Goal: Task Accomplishment & Management: Complete application form

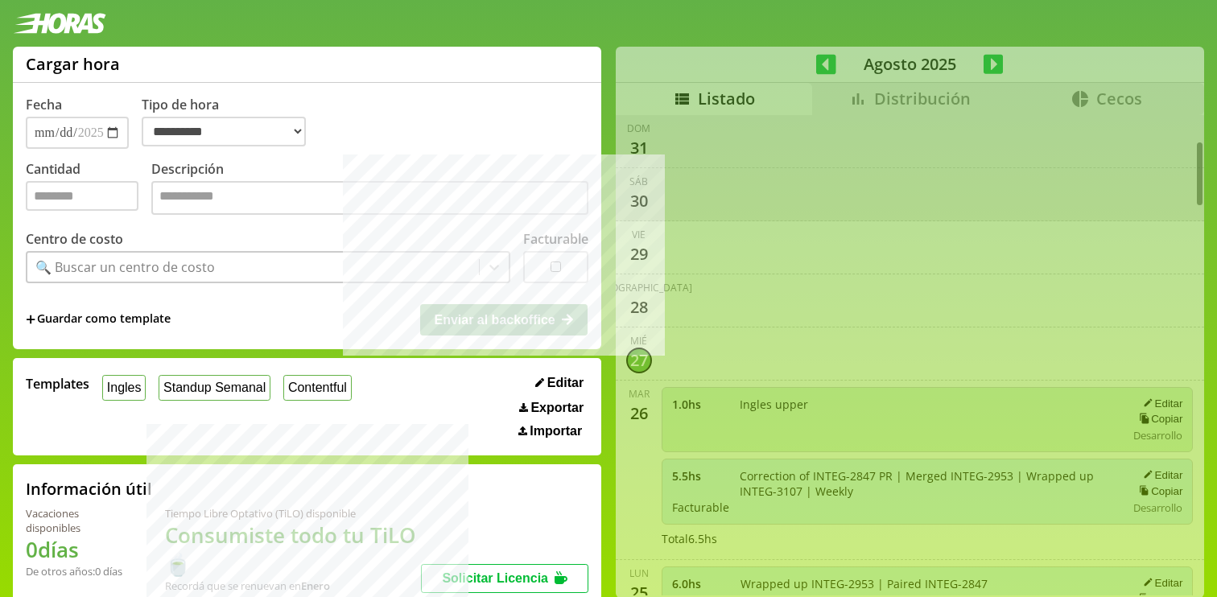
select select "**********"
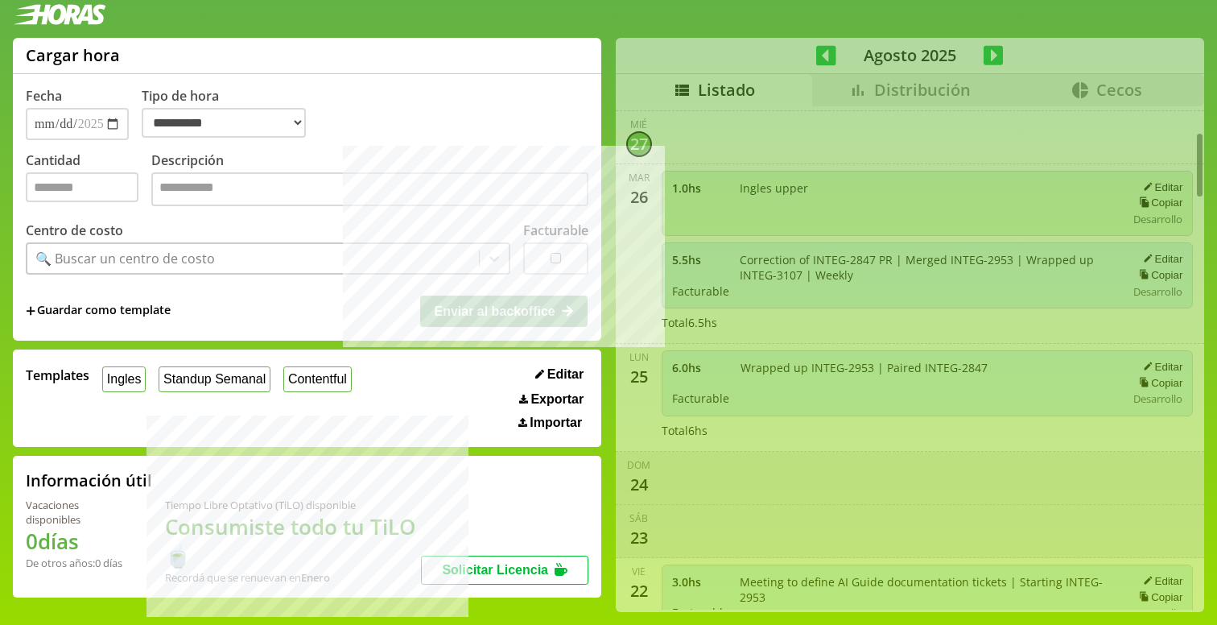
scroll to position [209, 0]
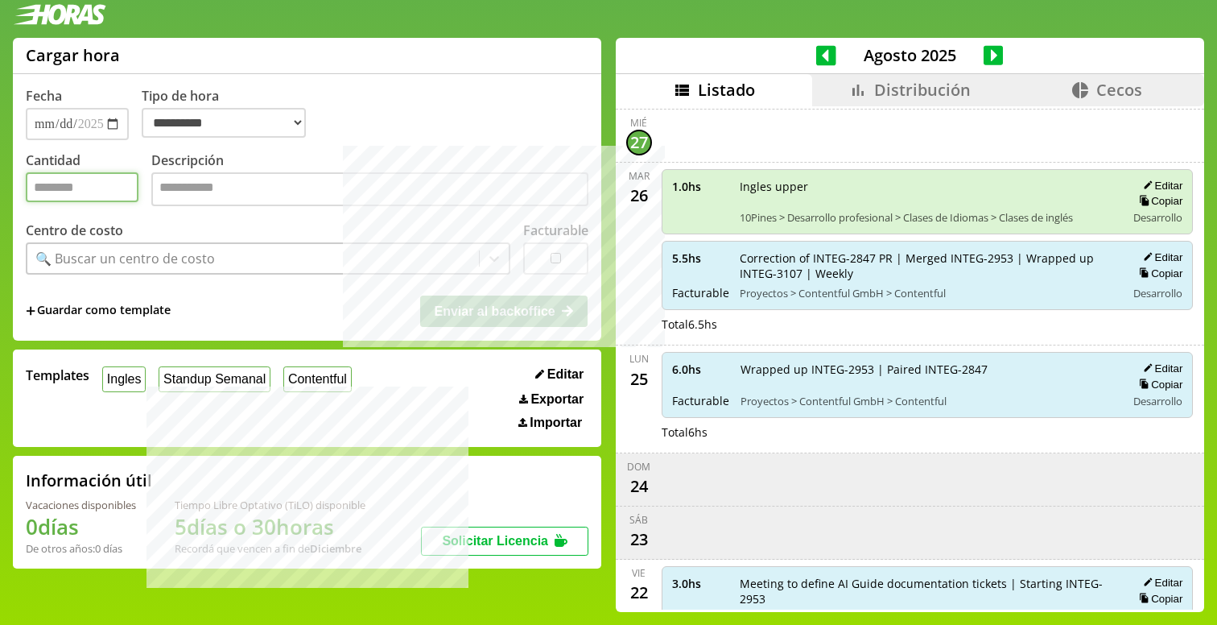
click at [134, 179] on input "Cantidad" at bounding box center [82, 187] width 113 height 30
type input "*"
click at [192, 191] on textarea "Descripción" at bounding box center [369, 189] width 437 height 34
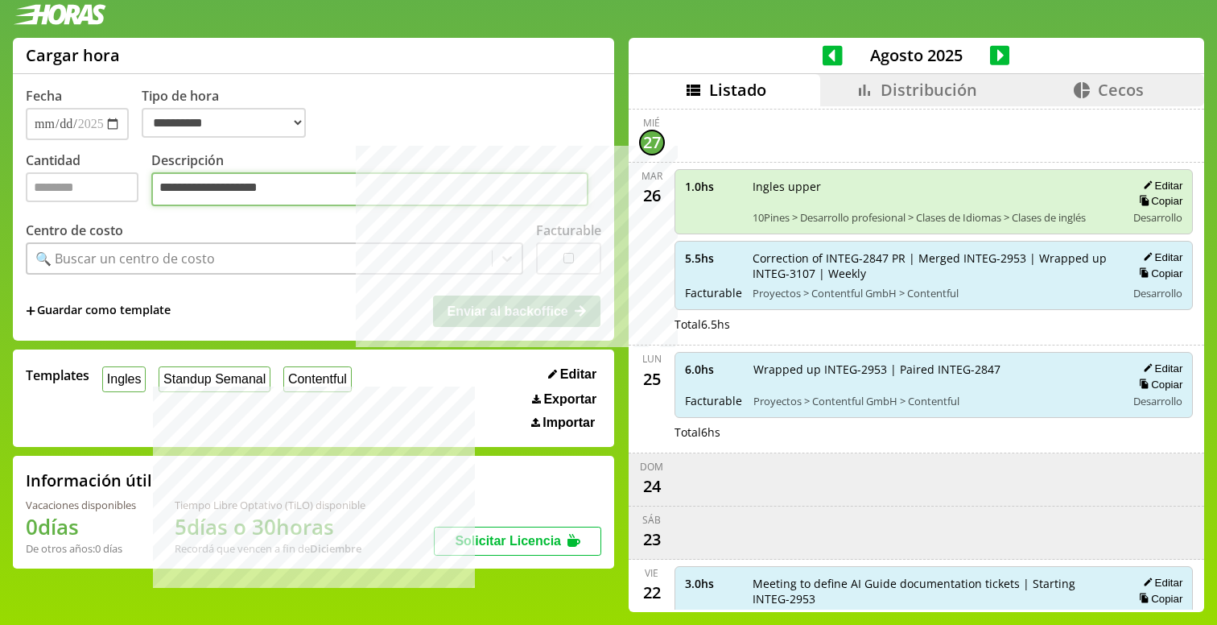
type textarea "**********"
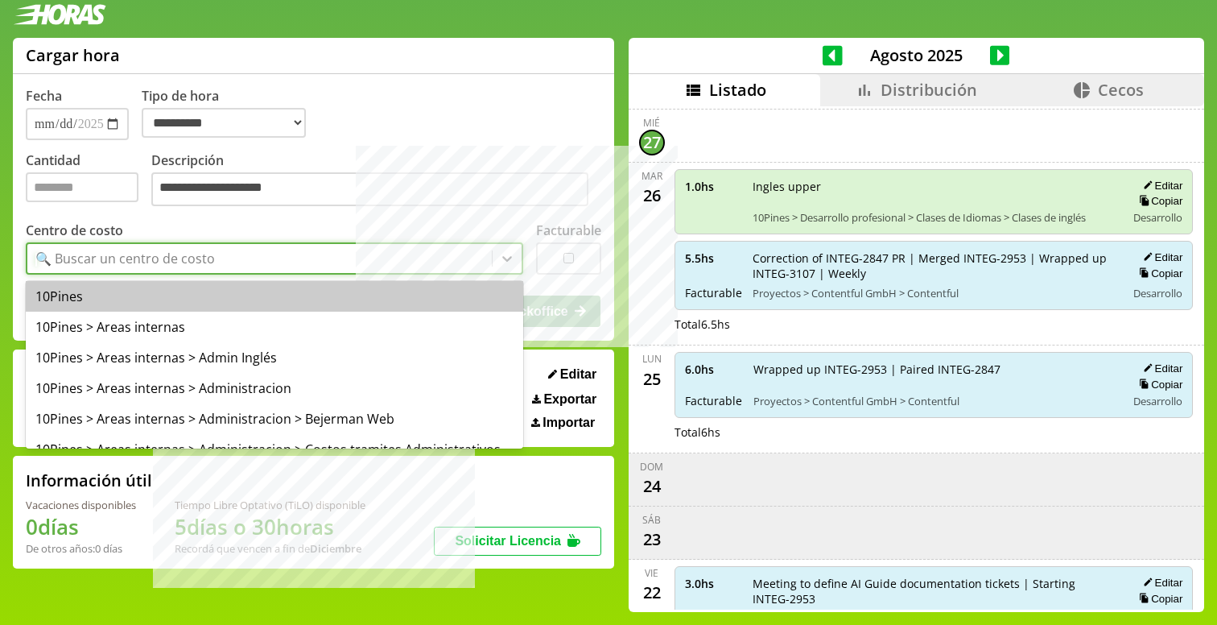
click at [385, 254] on div "🔍 Buscar un centro de costo" at bounding box center [259, 258] width 464 height 27
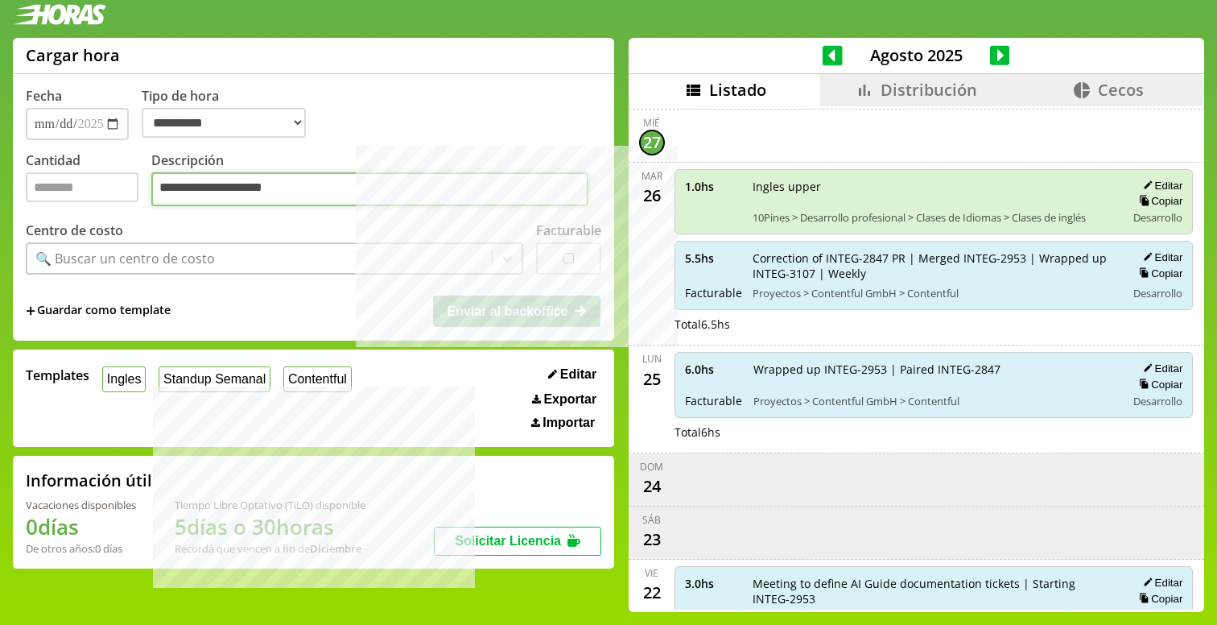
click at [362, 184] on textarea "**********" at bounding box center [369, 189] width 437 height 34
click at [328, 386] on button "Contentful" at bounding box center [317, 378] width 68 height 25
type input "*"
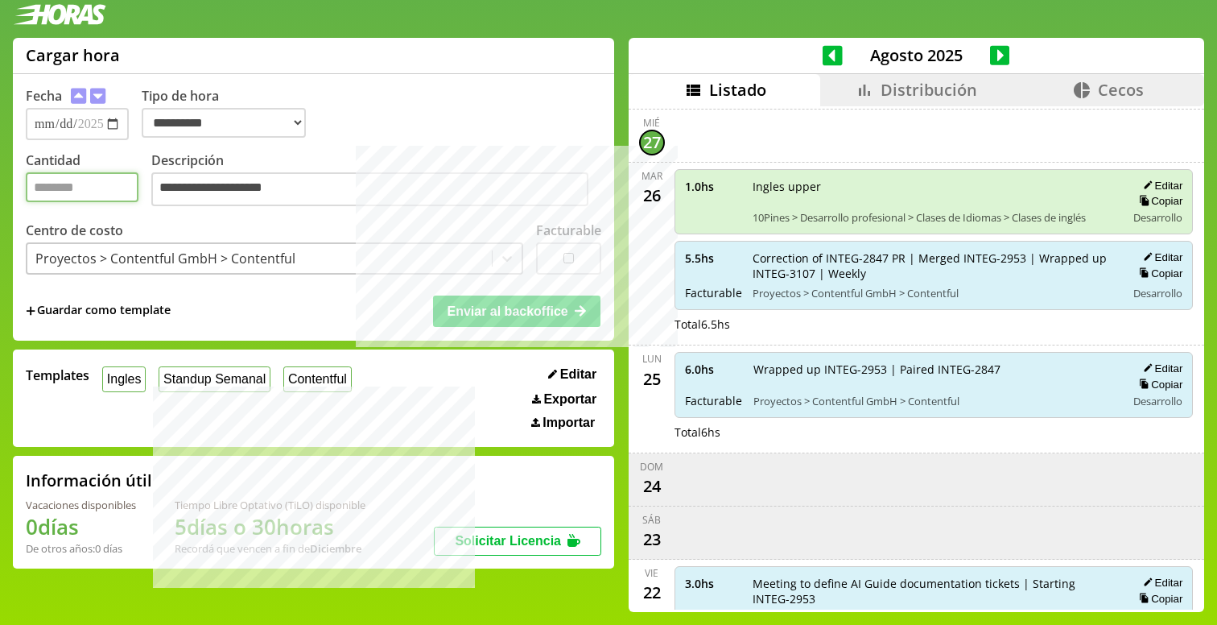
click at [89, 196] on input "*" at bounding box center [82, 187] width 113 height 30
type input "*"
click at [338, 231] on div "Centro de costo Proyectos > Contentful GmbH > Contentful" at bounding box center [274, 247] width 497 height 53
click at [512, 300] on button "Enviar al backoffice" at bounding box center [516, 310] width 167 height 31
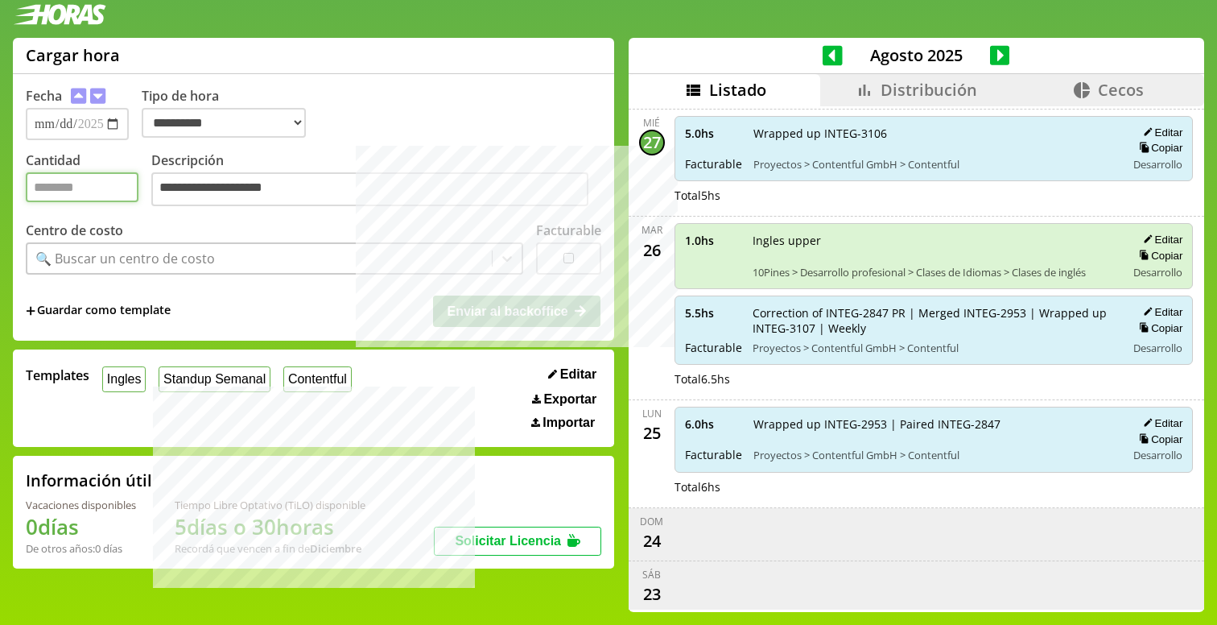
click at [92, 197] on input "Cantidad" at bounding box center [82, 187] width 113 height 30
type input "*"
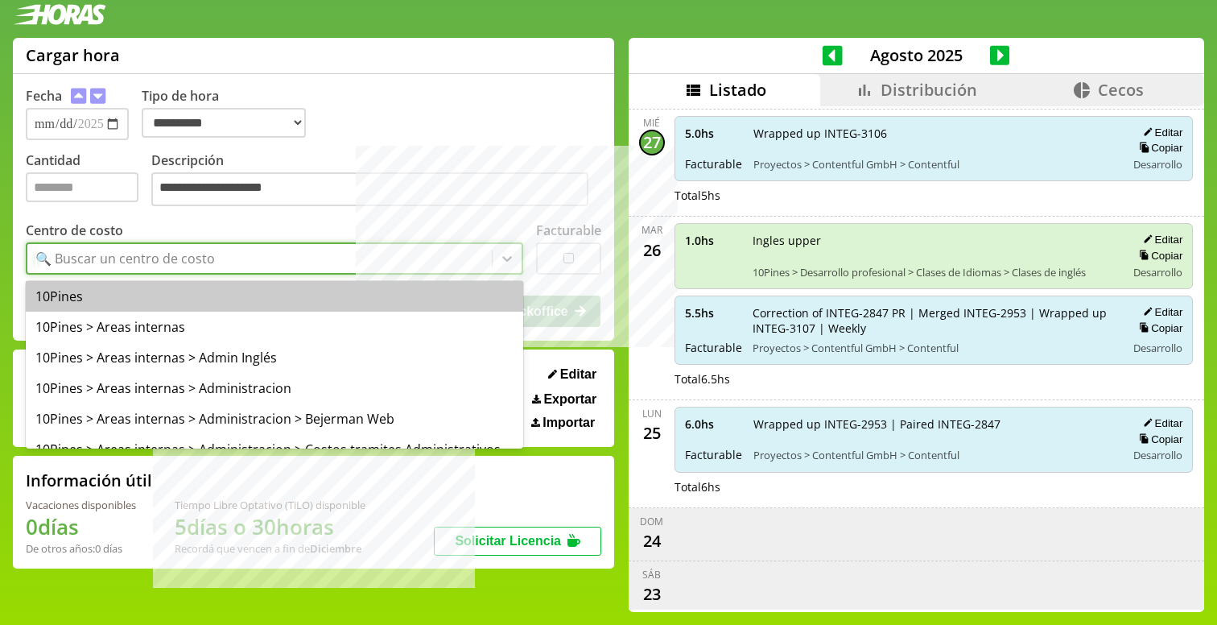
click at [204, 263] on div "🔍 Buscar un centro de costo" at bounding box center [124, 259] width 179 height 18
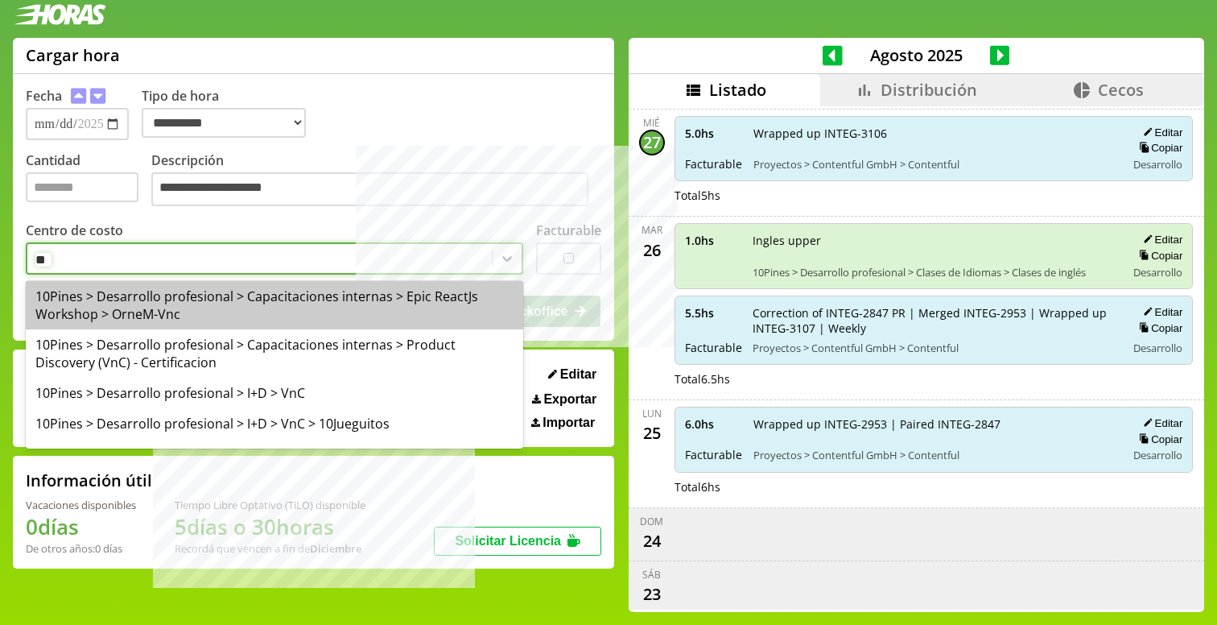
type input "***"
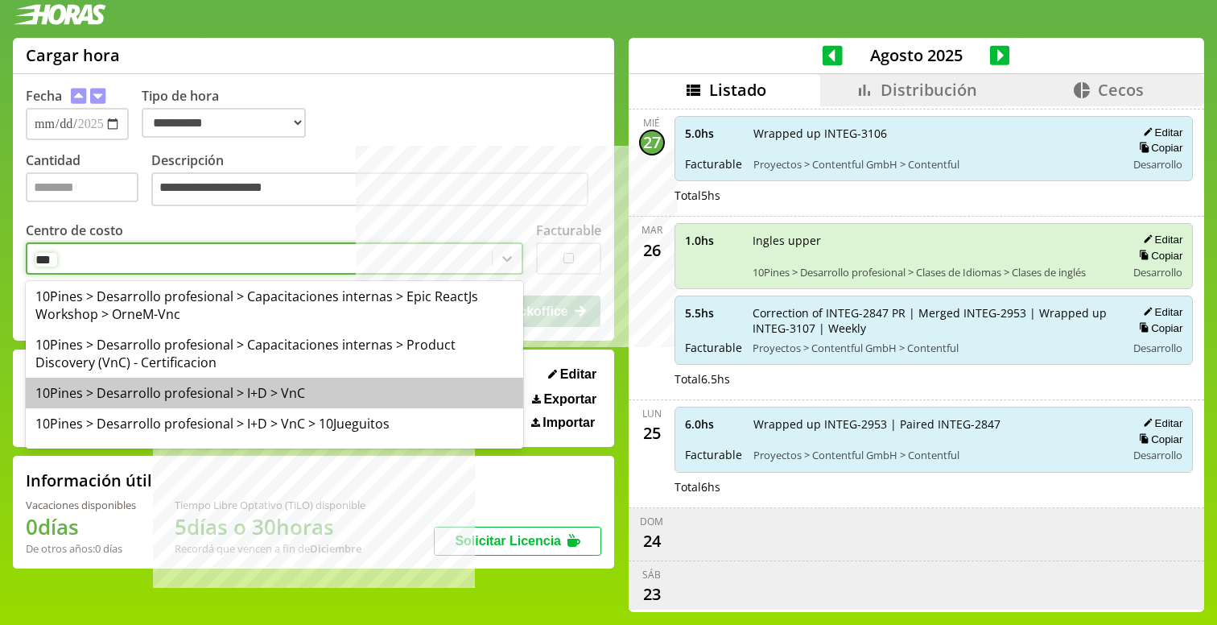
click at [303, 390] on div "10Pines > Desarrollo profesional > I+D > VnC" at bounding box center [274, 393] width 497 height 31
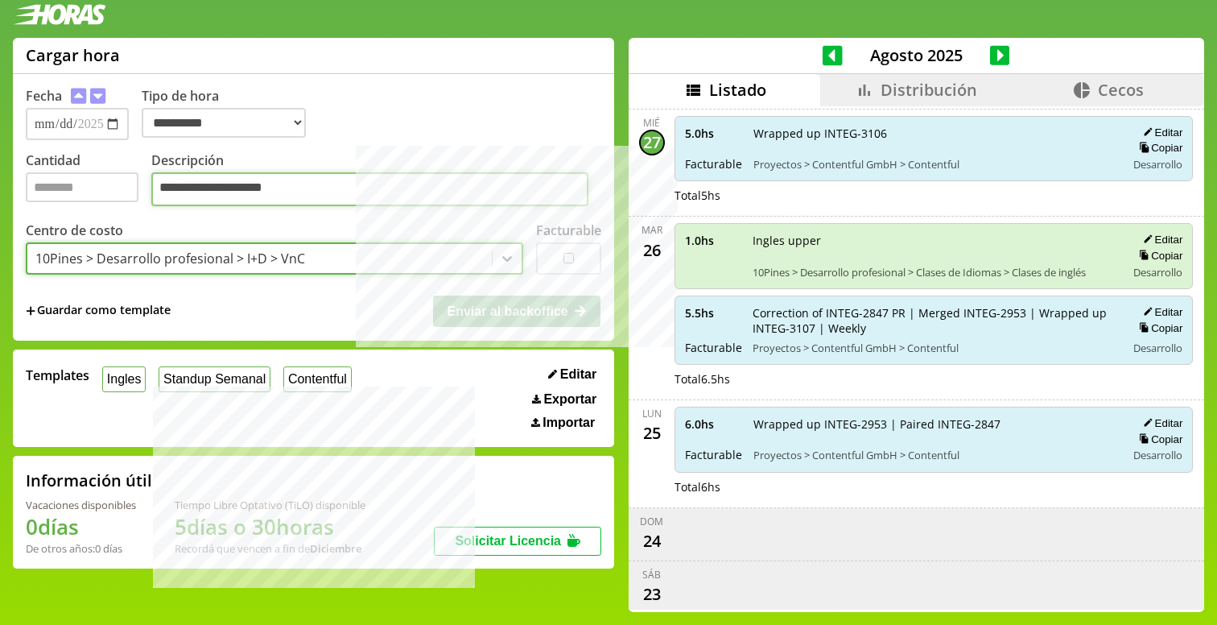
click at [312, 197] on textarea "**********" at bounding box center [369, 189] width 437 height 34
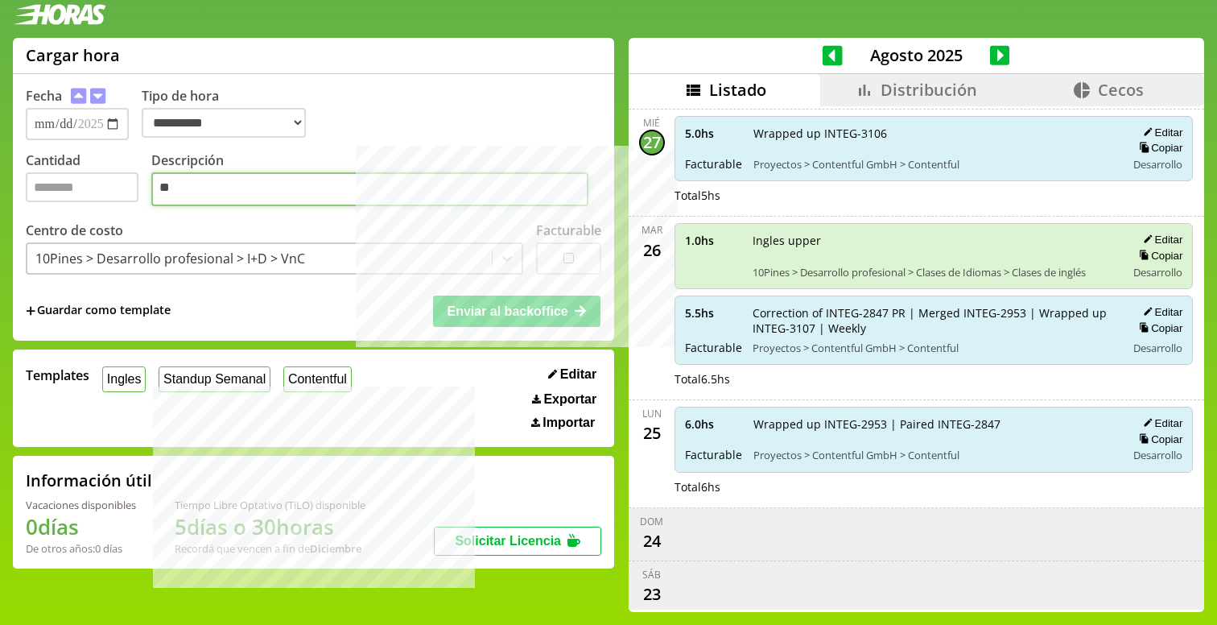
type textarea "*"
type textarea "**********"
click at [473, 308] on span "Enviar al backoffice" at bounding box center [507, 311] width 121 height 14
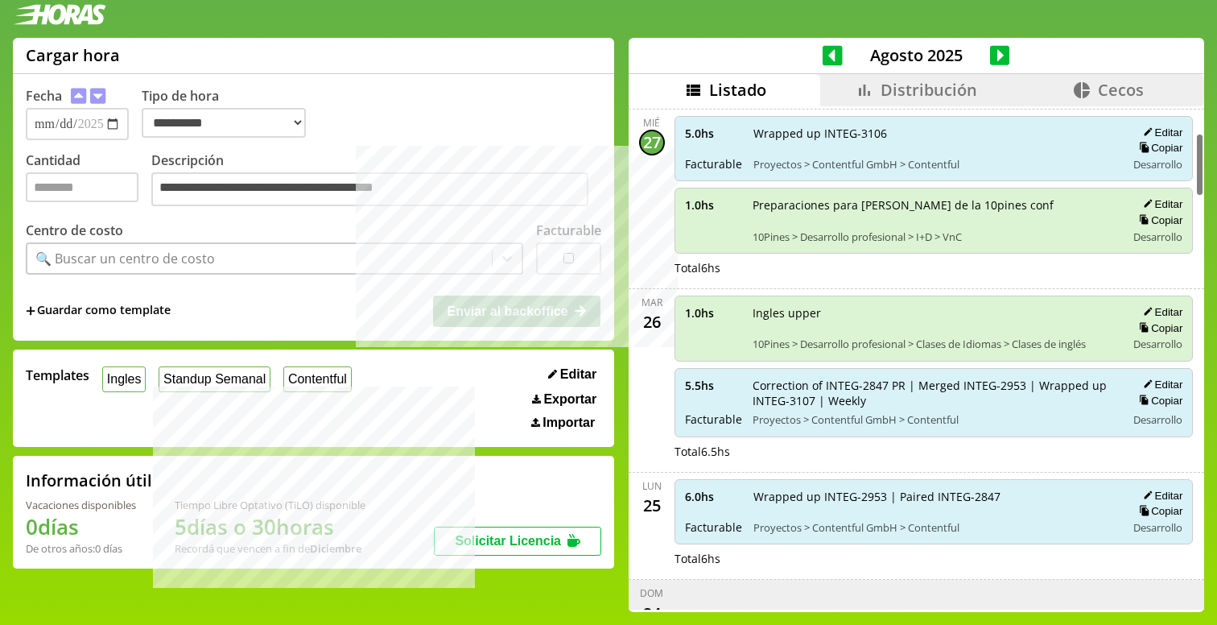
click at [840, 89] on li "Distribución" at bounding box center [916, 90] width 192 height 32
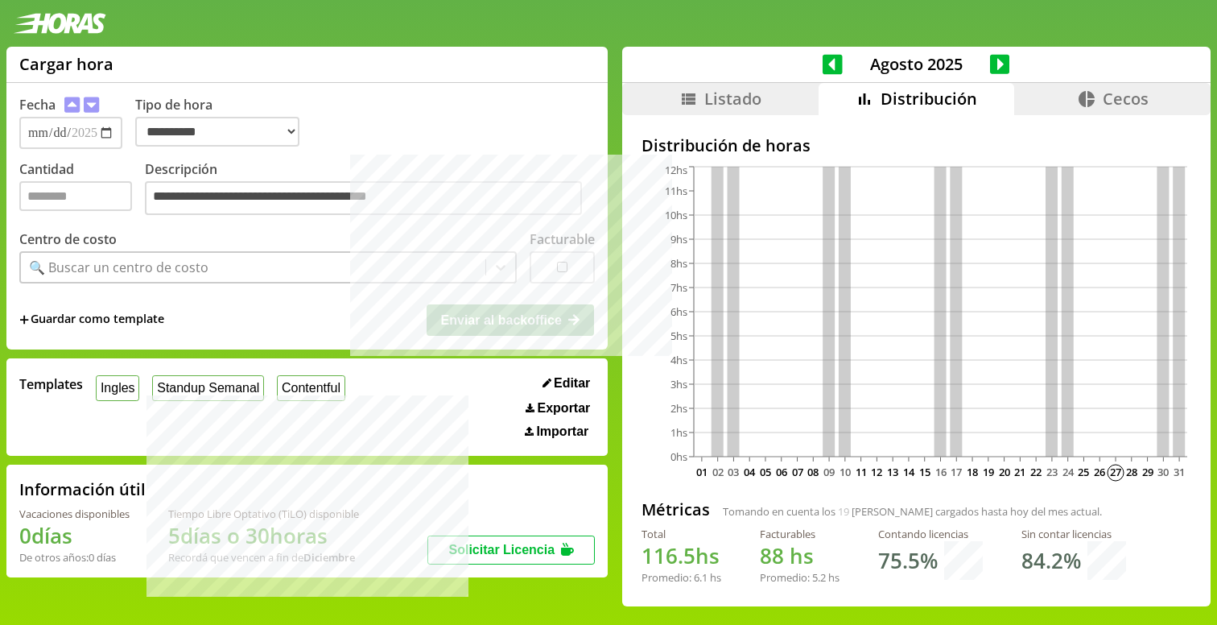
scroll to position [0, 0]
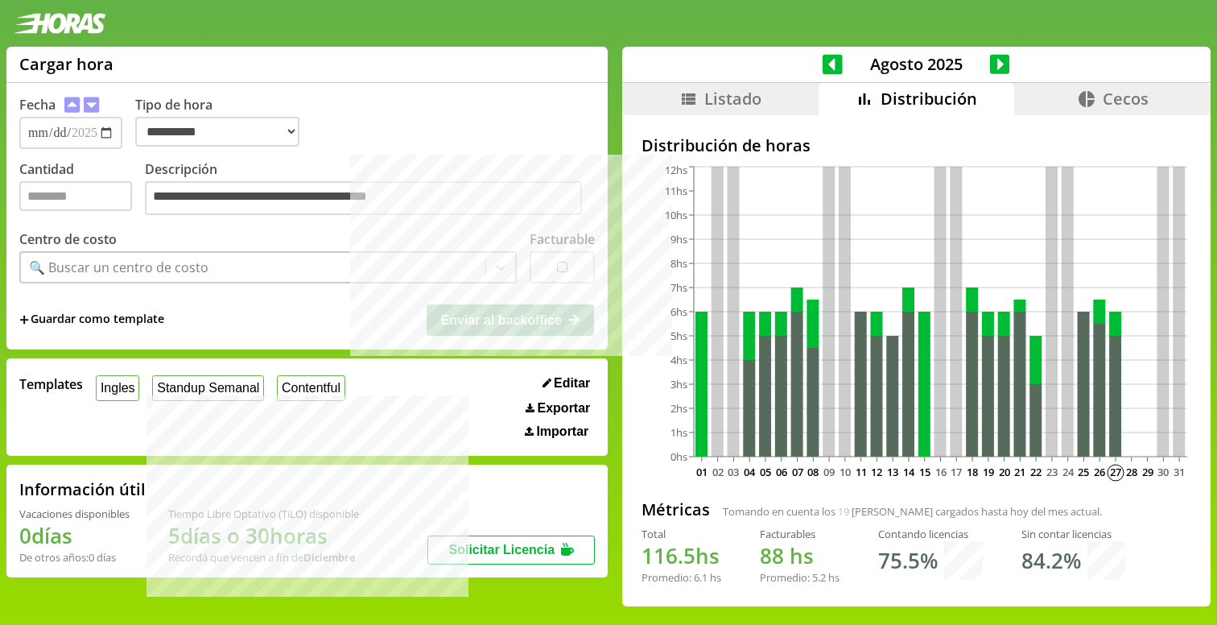
click at [785, 85] on li "Listado" at bounding box center [720, 99] width 196 height 32
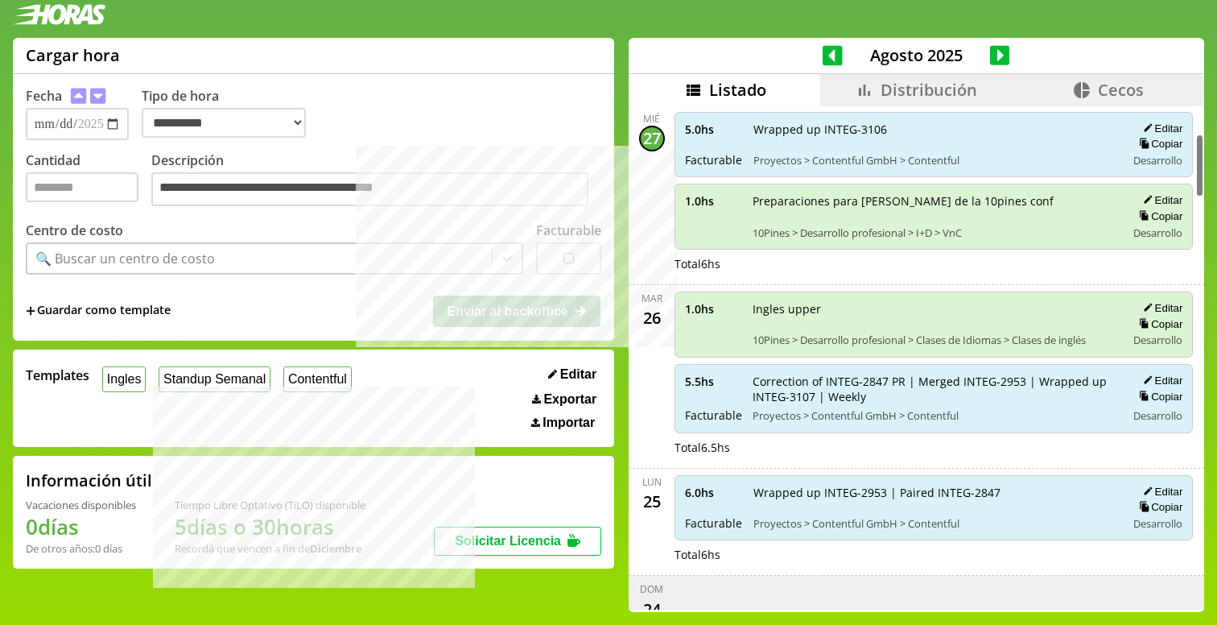
scroll to position [217, 0]
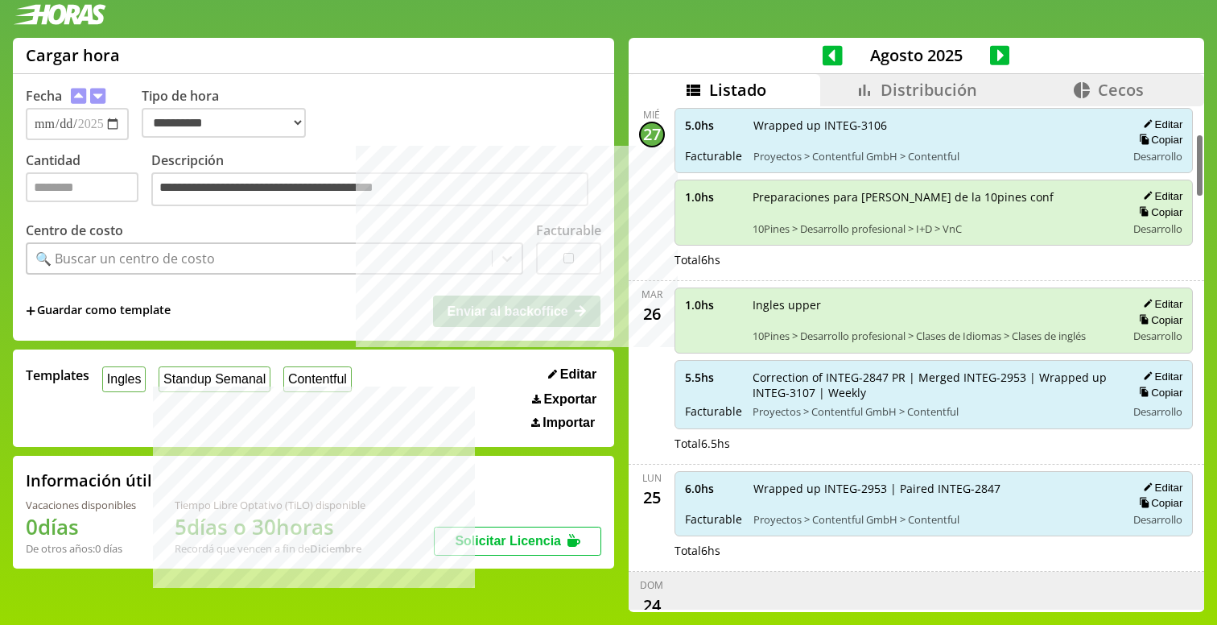
click at [860, 77] on li "Distribución" at bounding box center [916, 90] width 192 height 32
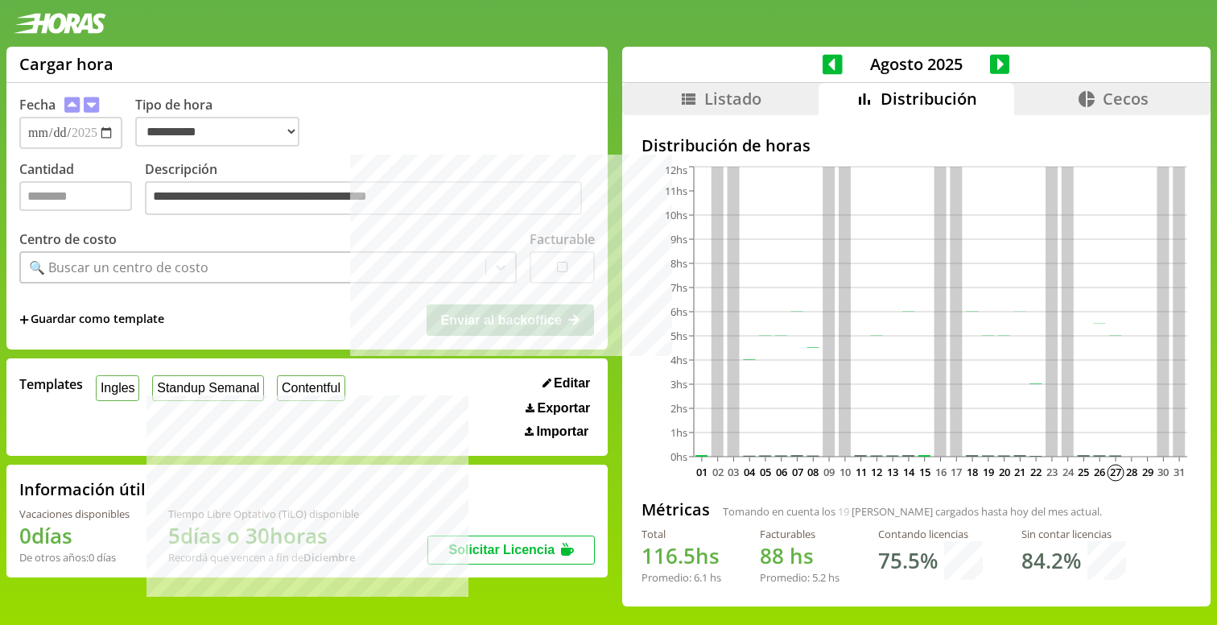
scroll to position [0, 0]
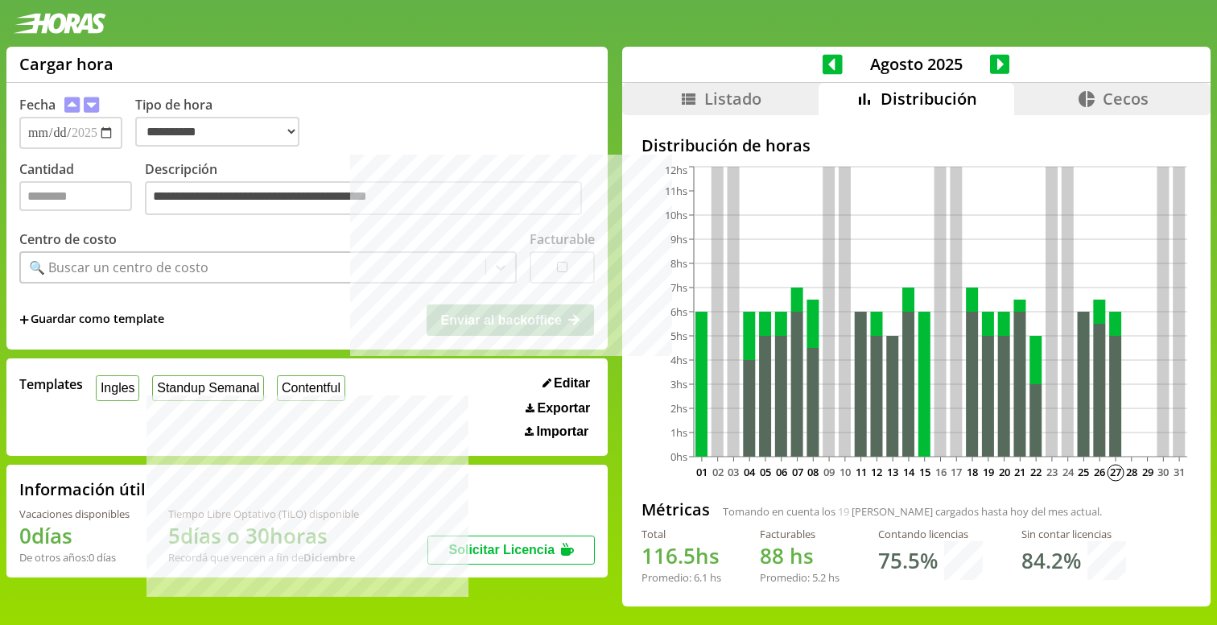
click at [764, 88] on li "Listado" at bounding box center [720, 99] width 196 height 32
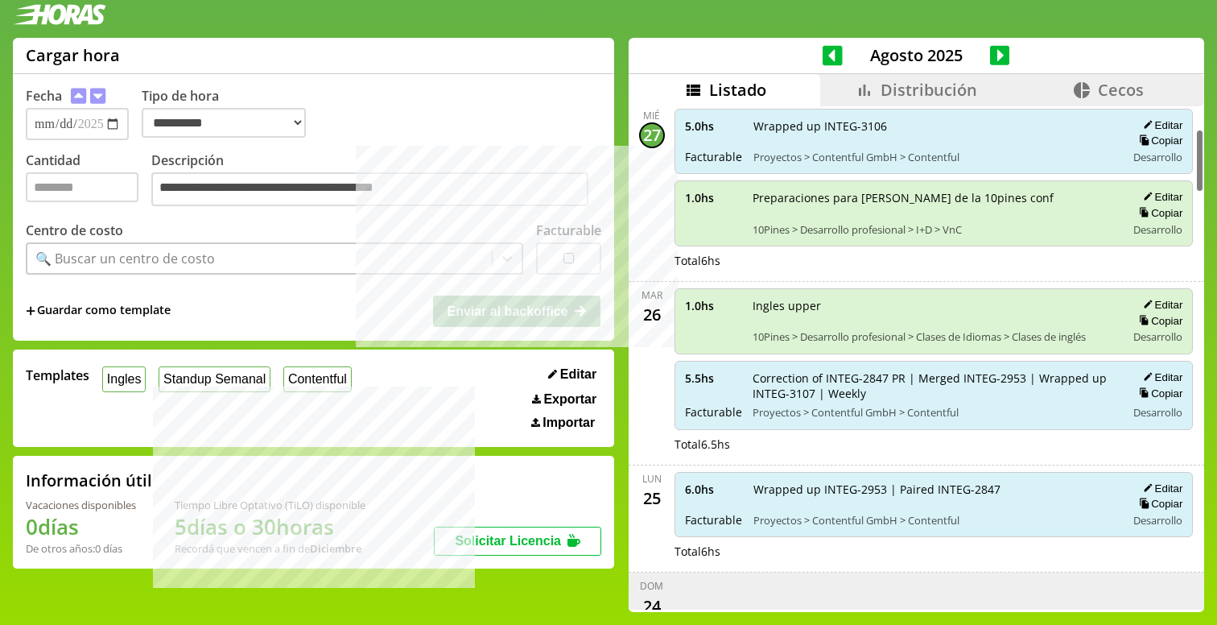
scroll to position [217, 0]
